Goal: Task Accomplishment & Management: Manage account settings

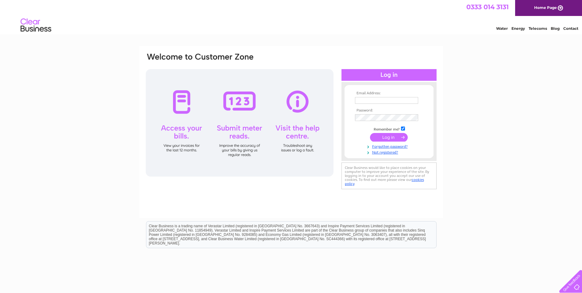
type input "[EMAIL_ADDRESS][DOMAIN_NAME]"
drag, startPoint x: 0, startPoint y: 0, endPoint x: 377, endPoint y: 134, distance: 399.7
click at [377, 134] on input "submit" at bounding box center [389, 137] width 38 height 9
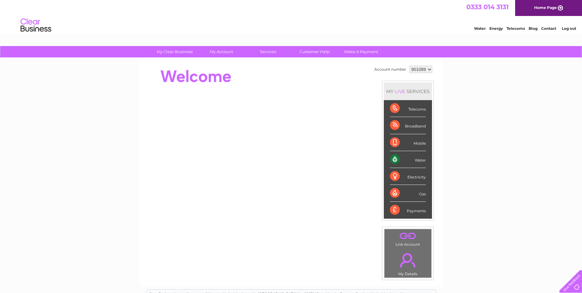
click at [391, 158] on div "Water" at bounding box center [408, 159] width 36 height 17
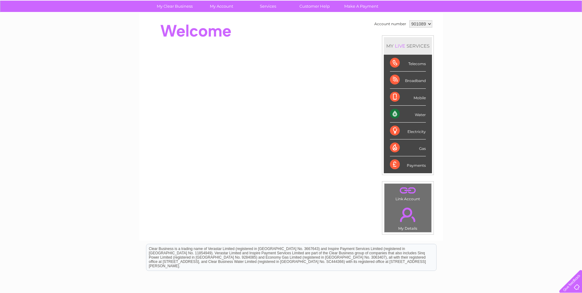
scroll to position [31, 0]
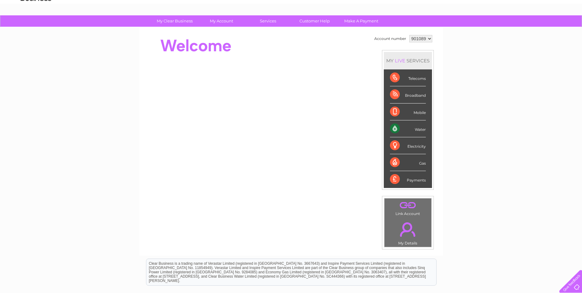
click at [420, 128] on div "Water" at bounding box center [408, 128] width 36 height 17
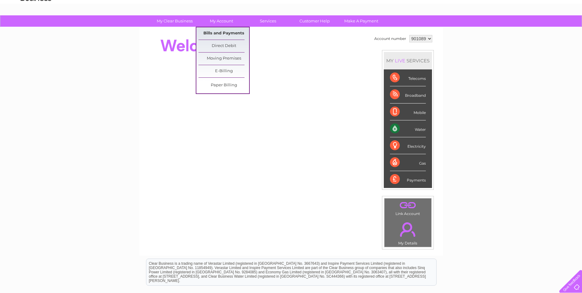
click at [228, 31] on link "Bills and Payments" at bounding box center [223, 33] width 51 height 12
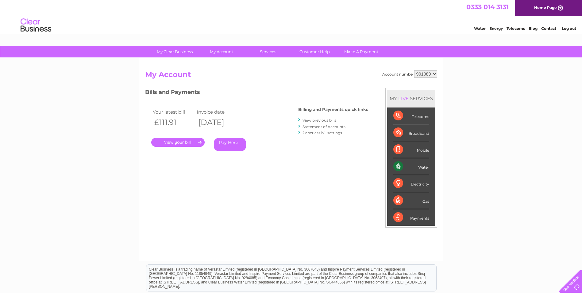
click at [181, 142] on link "." at bounding box center [177, 142] width 53 height 9
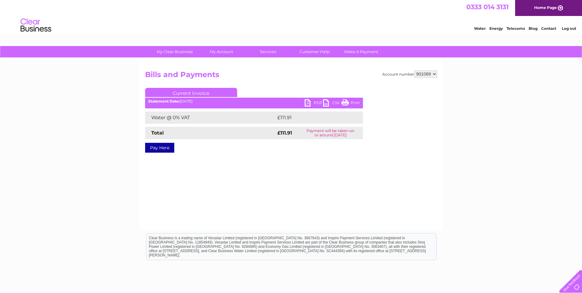
click at [315, 106] on link "PDF" at bounding box center [314, 103] width 18 height 9
